Goal: Transaction & Acquisition: Obtain resource

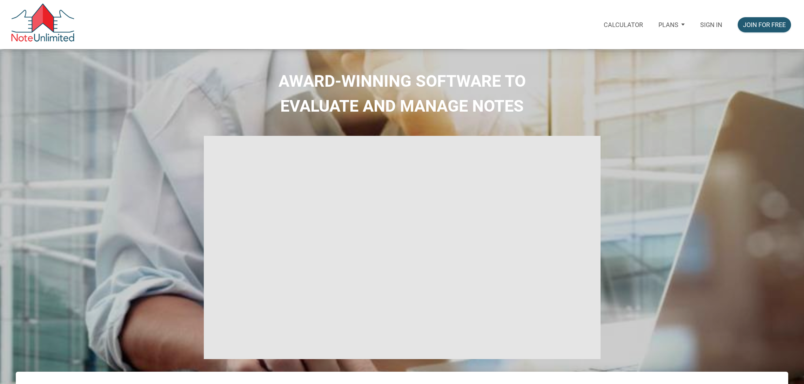
type input "Introduction to new features"
select select
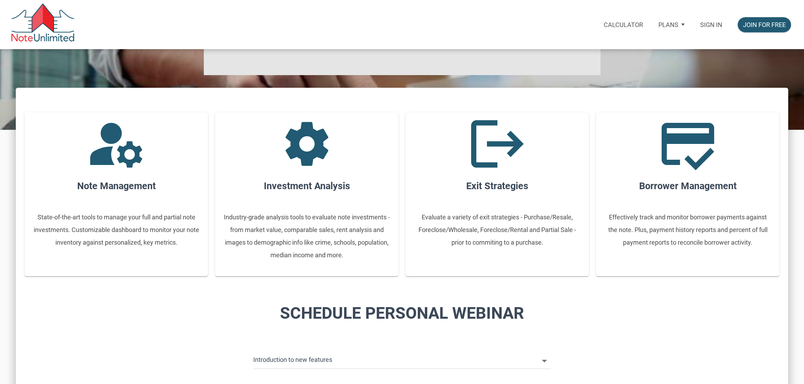
scroll to position [315, 0]
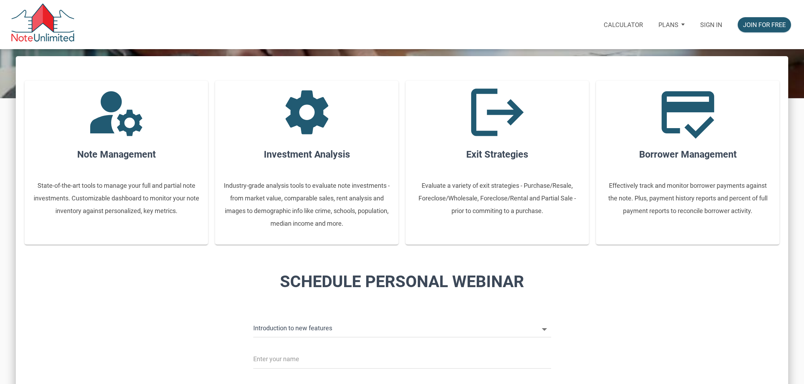
click at [700, 21] on p "Sign in" at bounding box center [711, 24] width 22 height 7
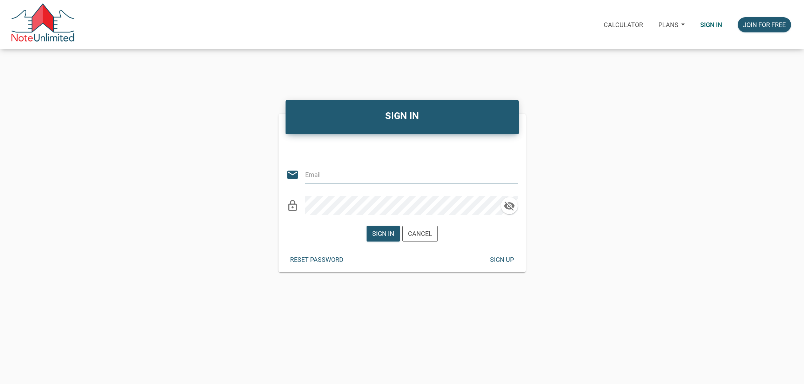
type input "[EMAIL_ADDRESS][DOMAIN_NAME]"
click at [372, 234] on div "Sign in" at bounding box center [383, 233] width 22 height 9
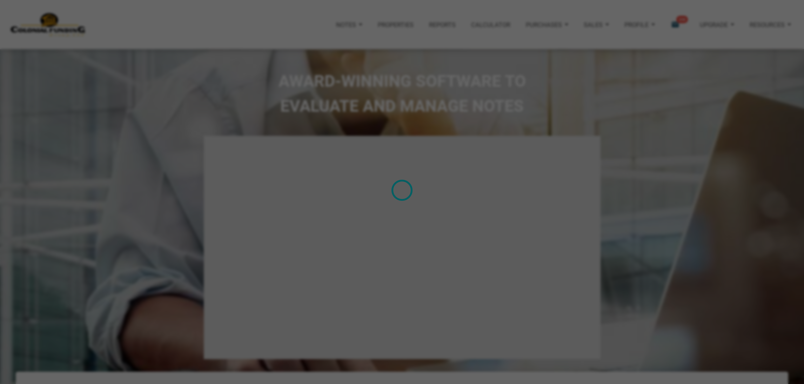
type input "Introduction to new features"
select select
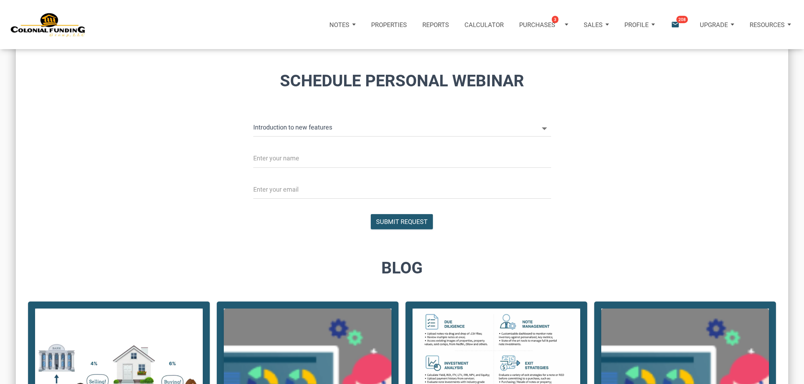
scroll to position [579, 0]
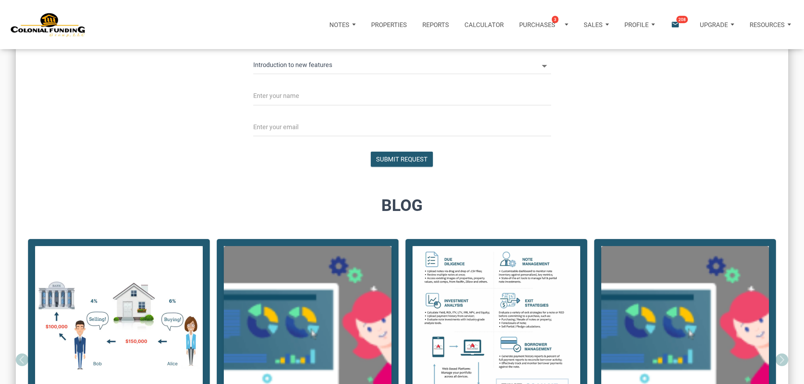
click at [671, 24] on icon "email" at bounding box center [674, 24] width 9 height 9
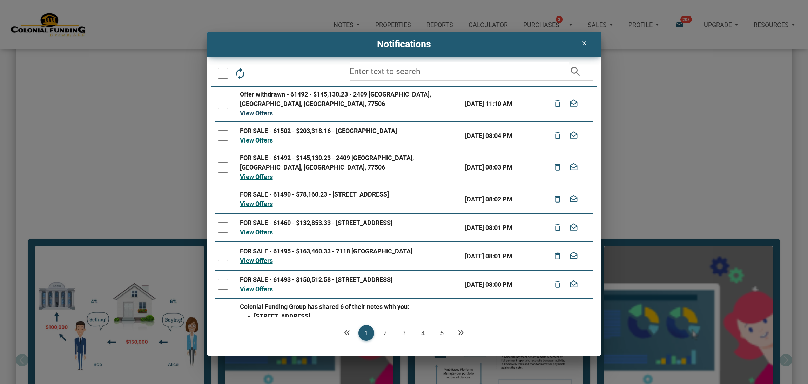
click at [262, 116] on link "View Offers" at bounding box center [256, 112] width 33 height 7
